Goal: Task Accomplishment & Management: Manage account settings

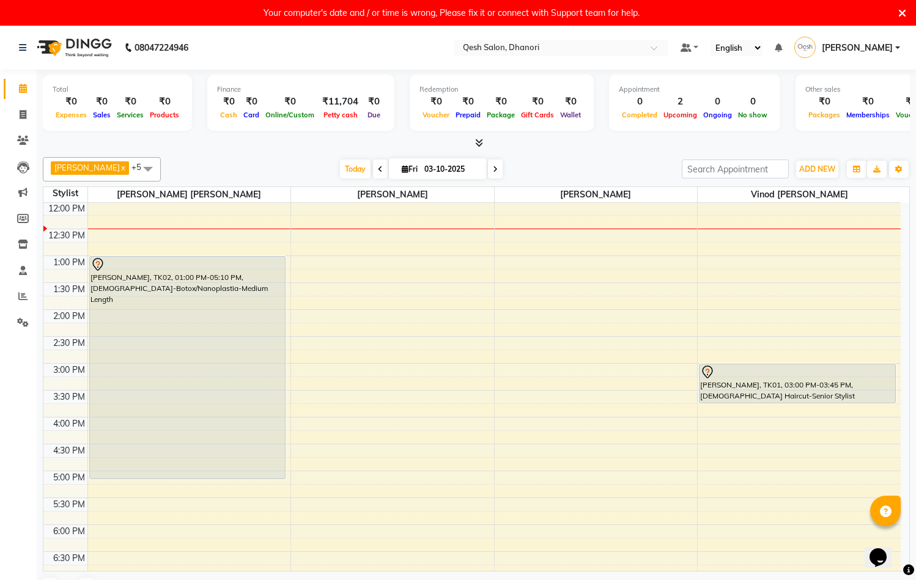
click at [901, 13] on icon at bounding box center [902, 13] width 8 height 11
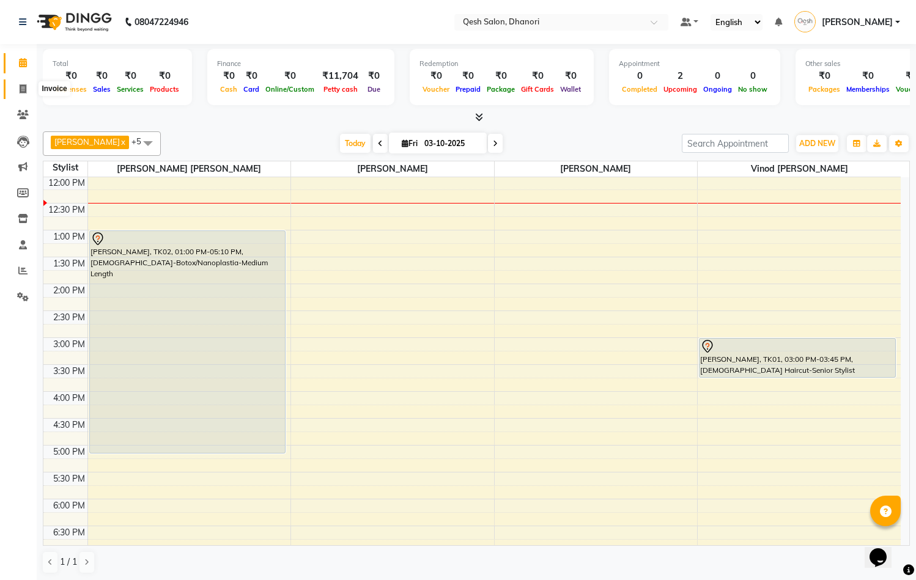
click at [22, 87] on icon at bounding box center [23, 88] width 7 height 9
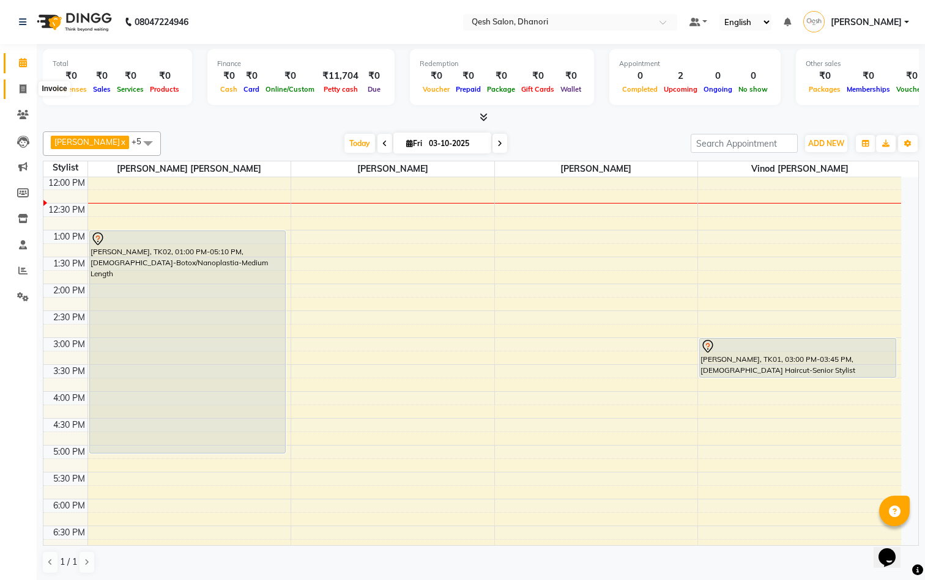
select select "7641"
select select "service"
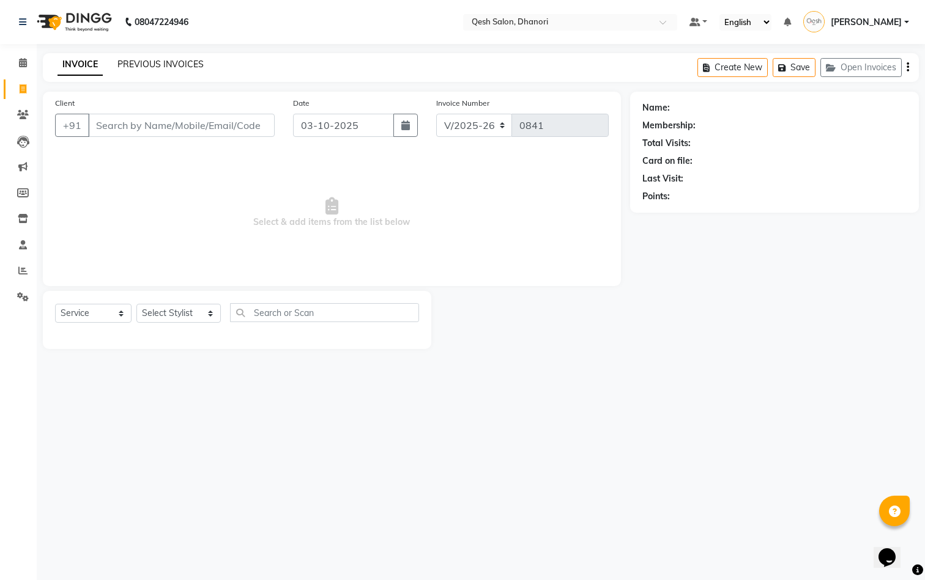
click at [160, 62] on link "PREVIOUS INVOICES" at bounding box center [160, 64] width 86 height 11
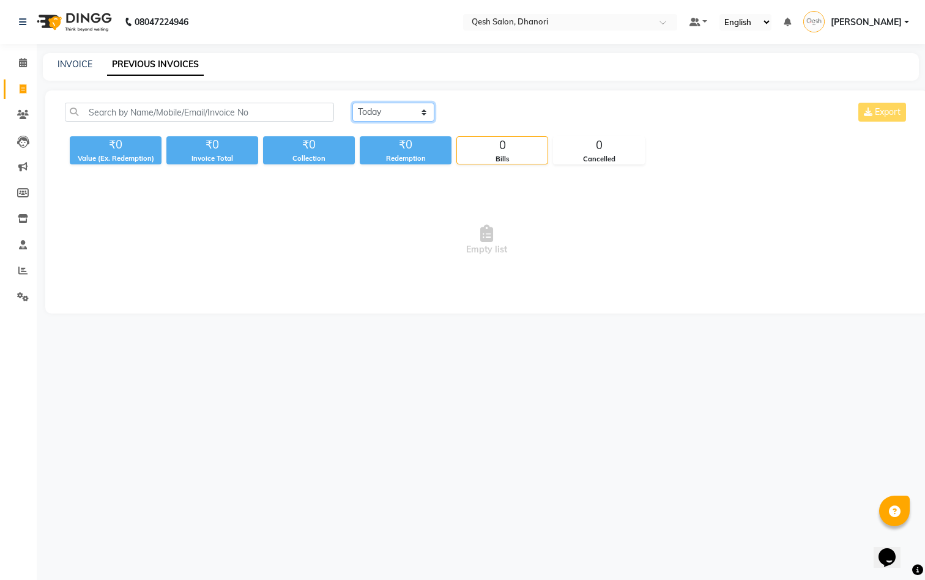
select select "yesterday"
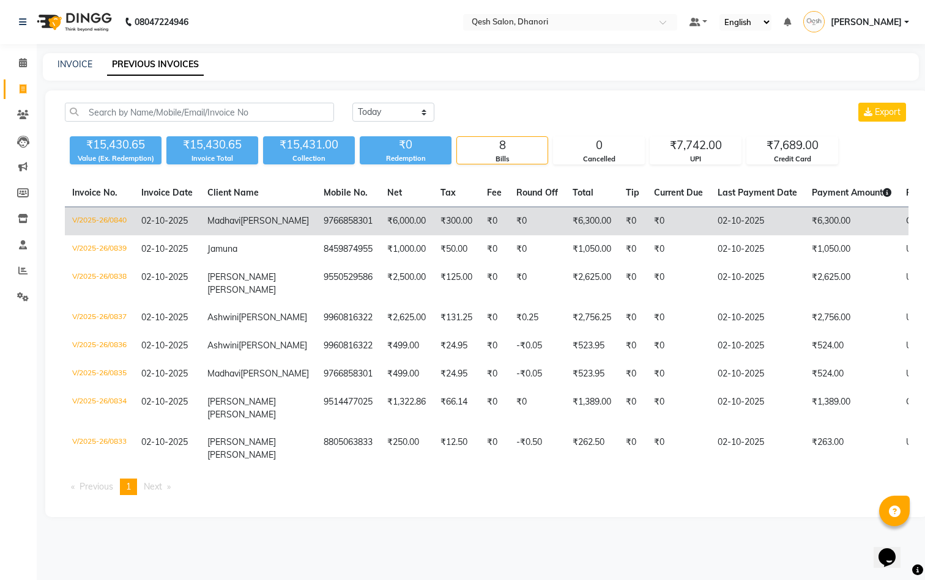
click at [316, 220] on td "9766858301" at bounding box center [348, 221] width 64 height 29
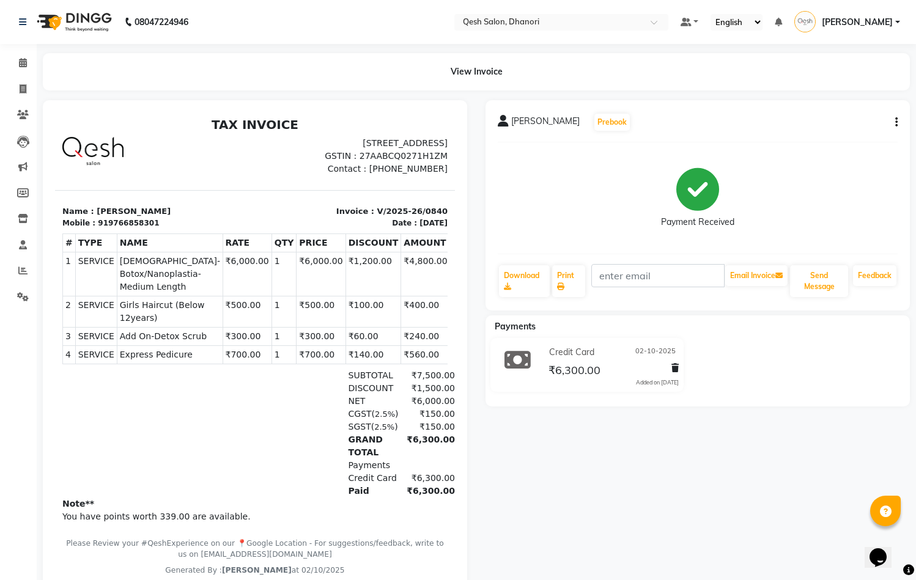
click at [894, 119] on button "button" at bounding box center [893, 122] width 7 height 13
click at [643, 76] on div "View Invoice" at bounding box center [476, 71] width 867 height 37
